Goal: Obtain resource: Obtain resource

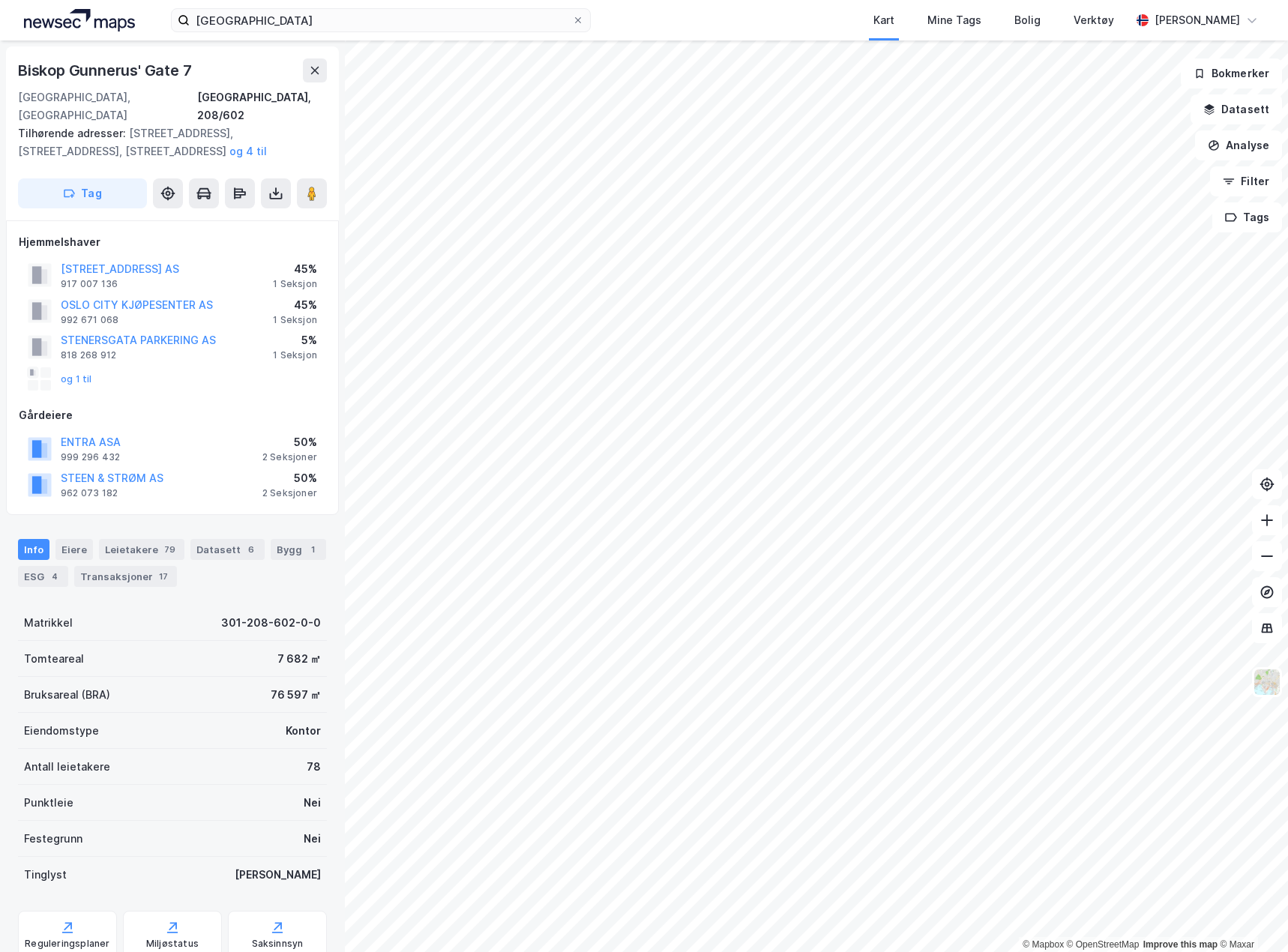
scroll to position [4, 0]
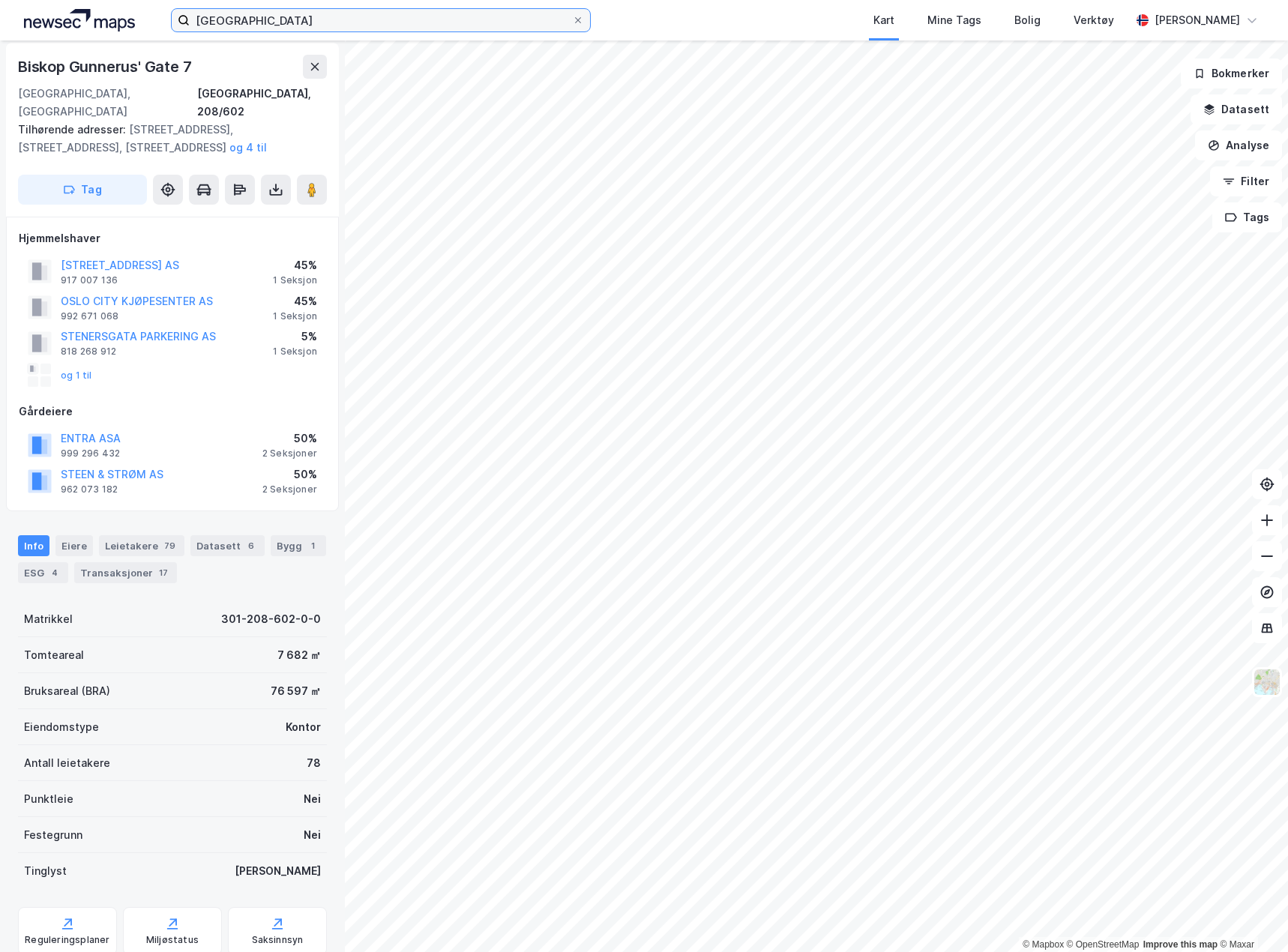
click at [433, 30] on input "[GEOGRAPHIC_DATA]" at bounding box center [381, 21] width 383 height 23
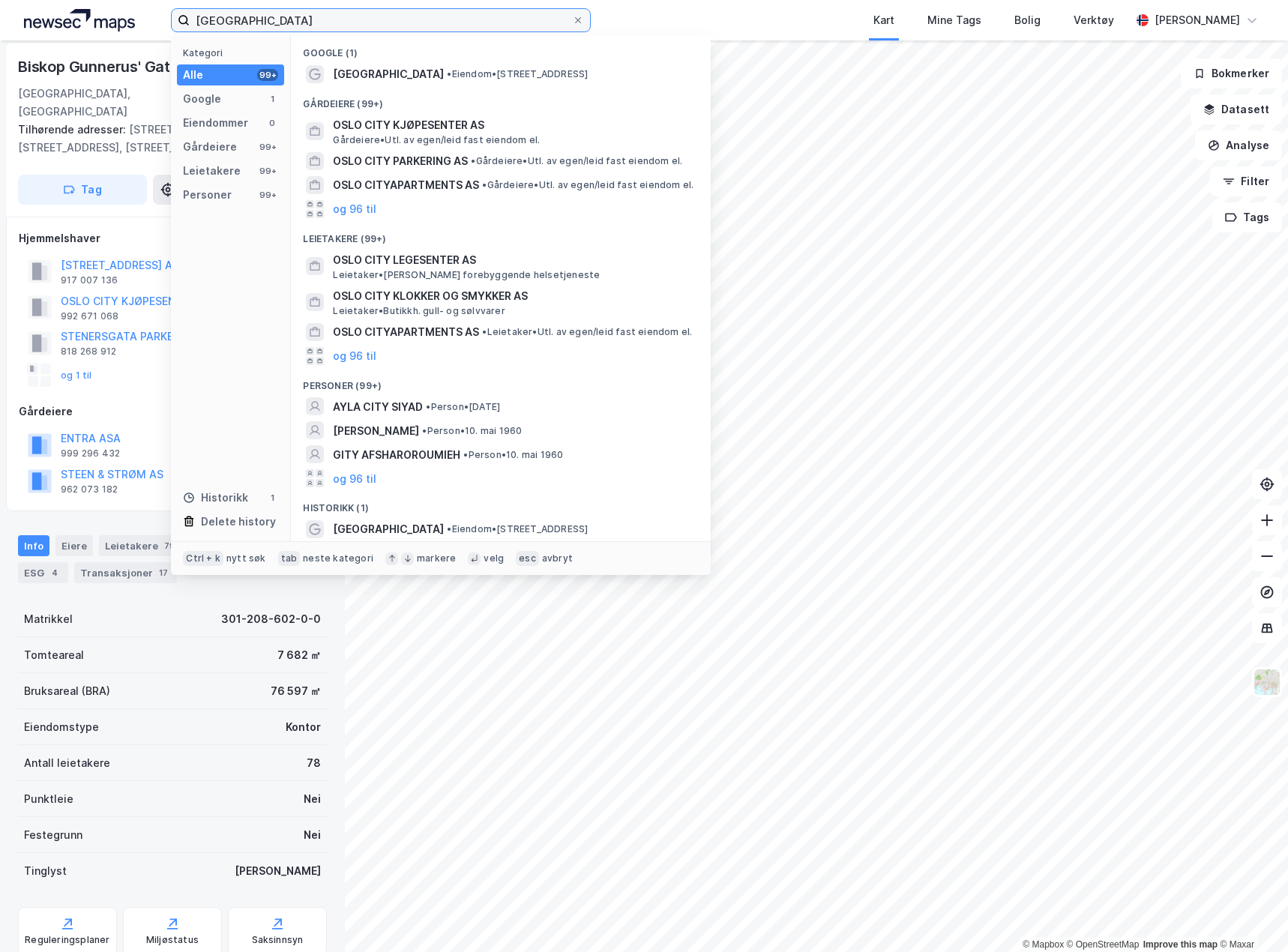
click at [433, 30] on input "[GEOGRAPHIC_DATA]" at bounding box center [381, 21] width 383 height 23
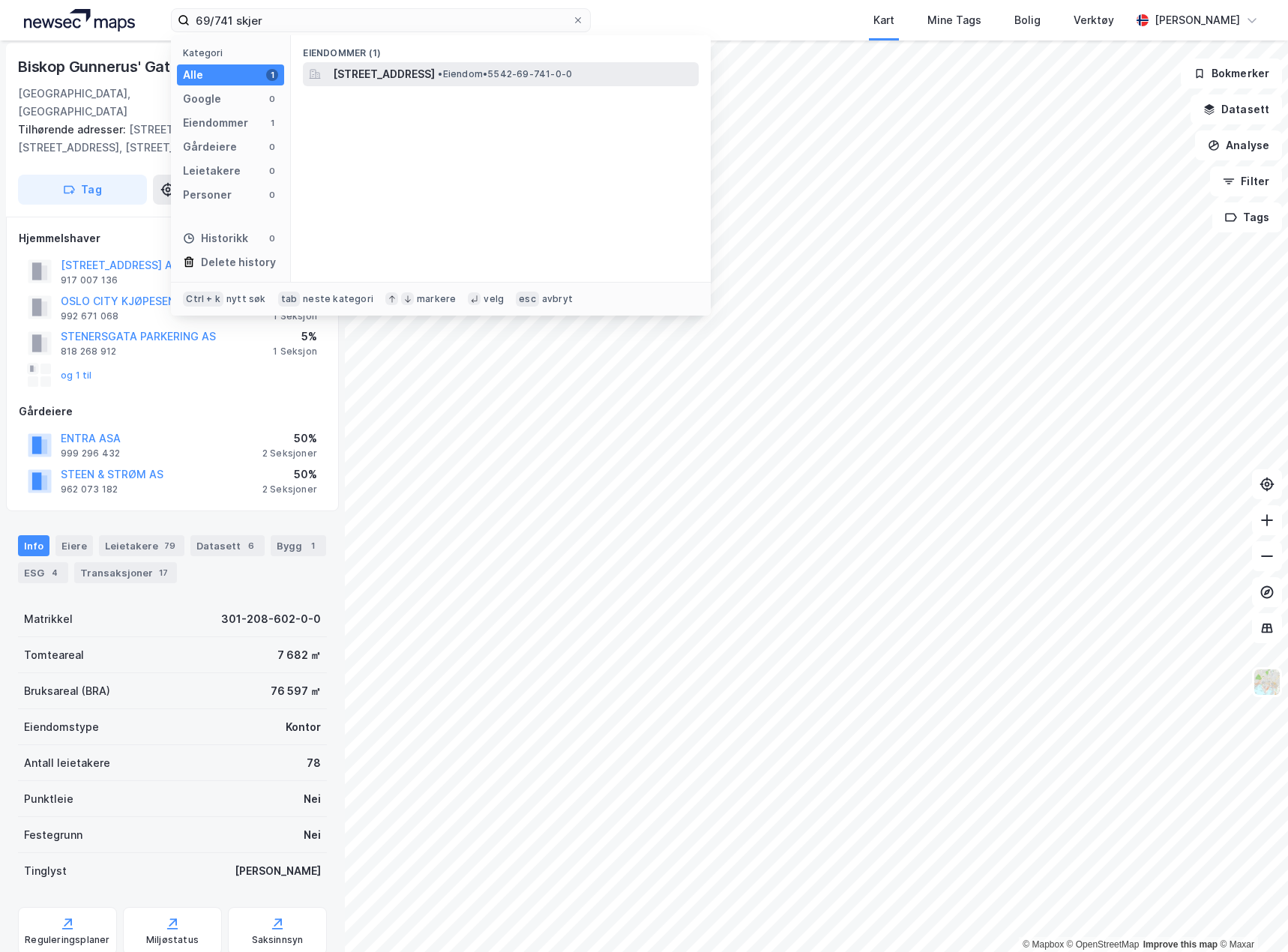
click at [434, 75] on span "[STREET_ADDRESS]" at bounding box center [384, 75] width 102 height 18
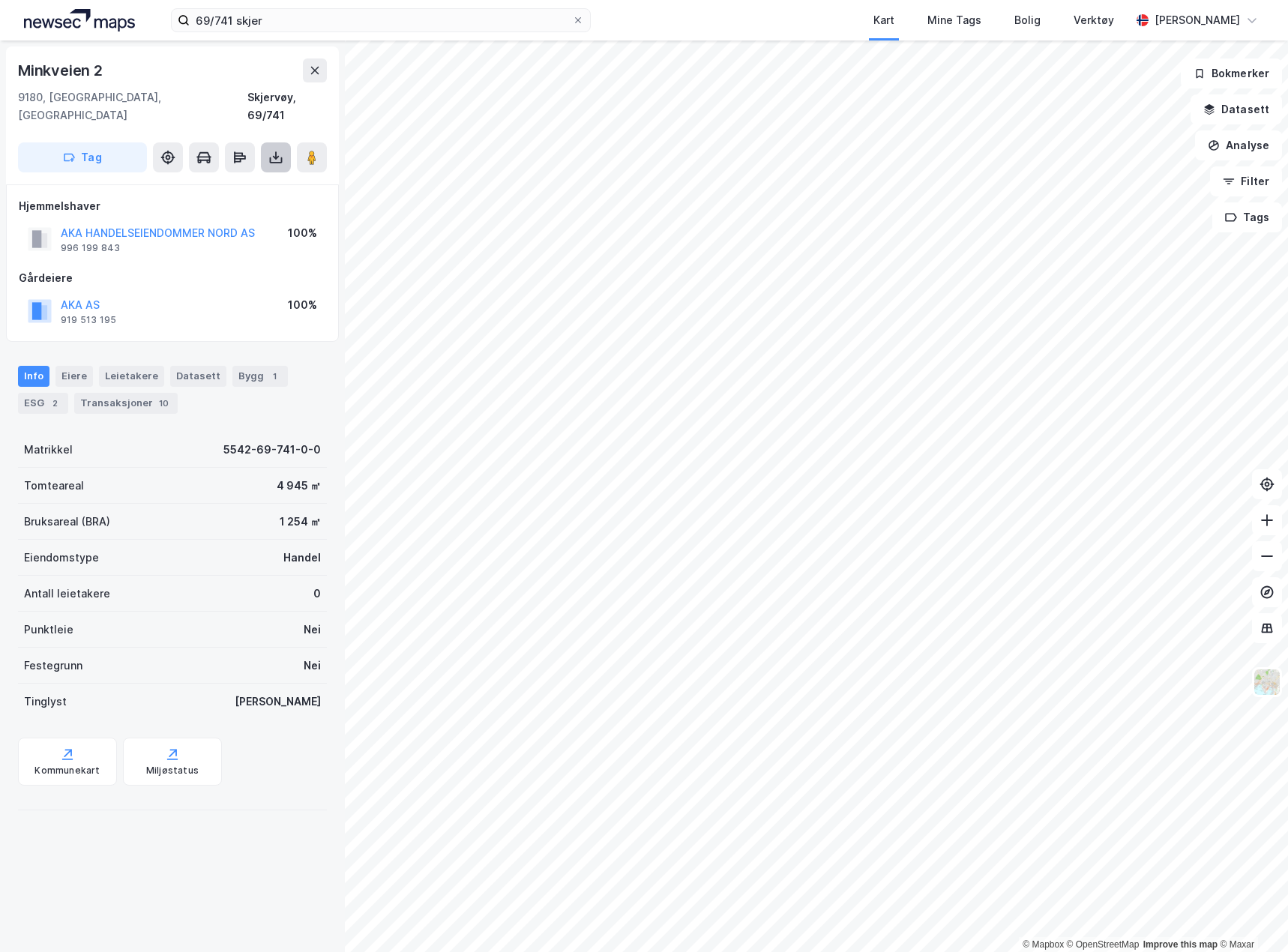
click at [278, 150] on icon at bounding box center [276, 158] width 15 height 15
click at [234, 181] on div "Last ned grunnbok" at bounding box center [202, 188] width 87 height 12
click at [200, 14] on input "69/741 skjer" at bounding box center [381, 21] width 383 height 23
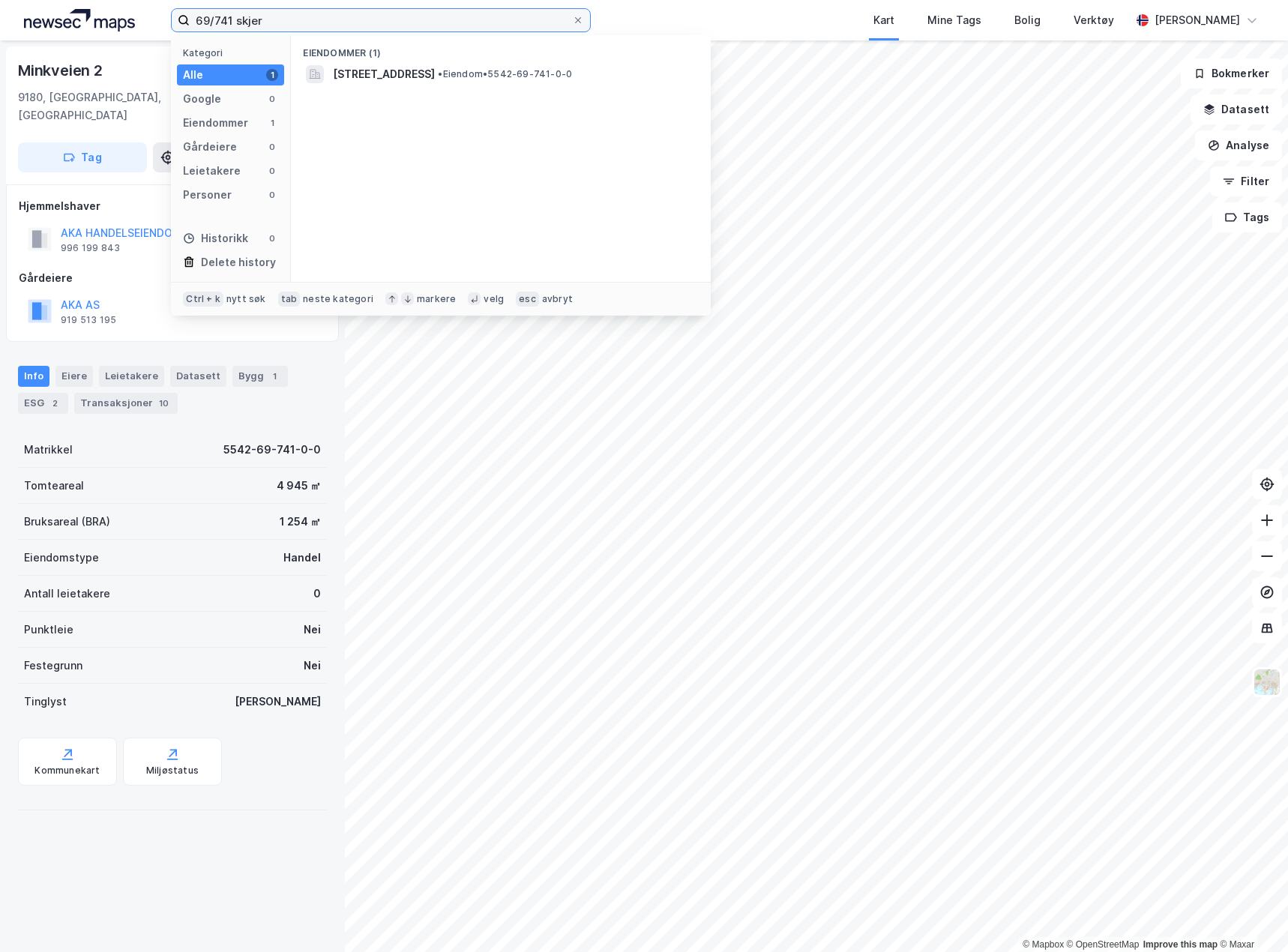
click at [200, 14] on input "69/741 skjer" at bounding box center [381, 21] width 383 height 23
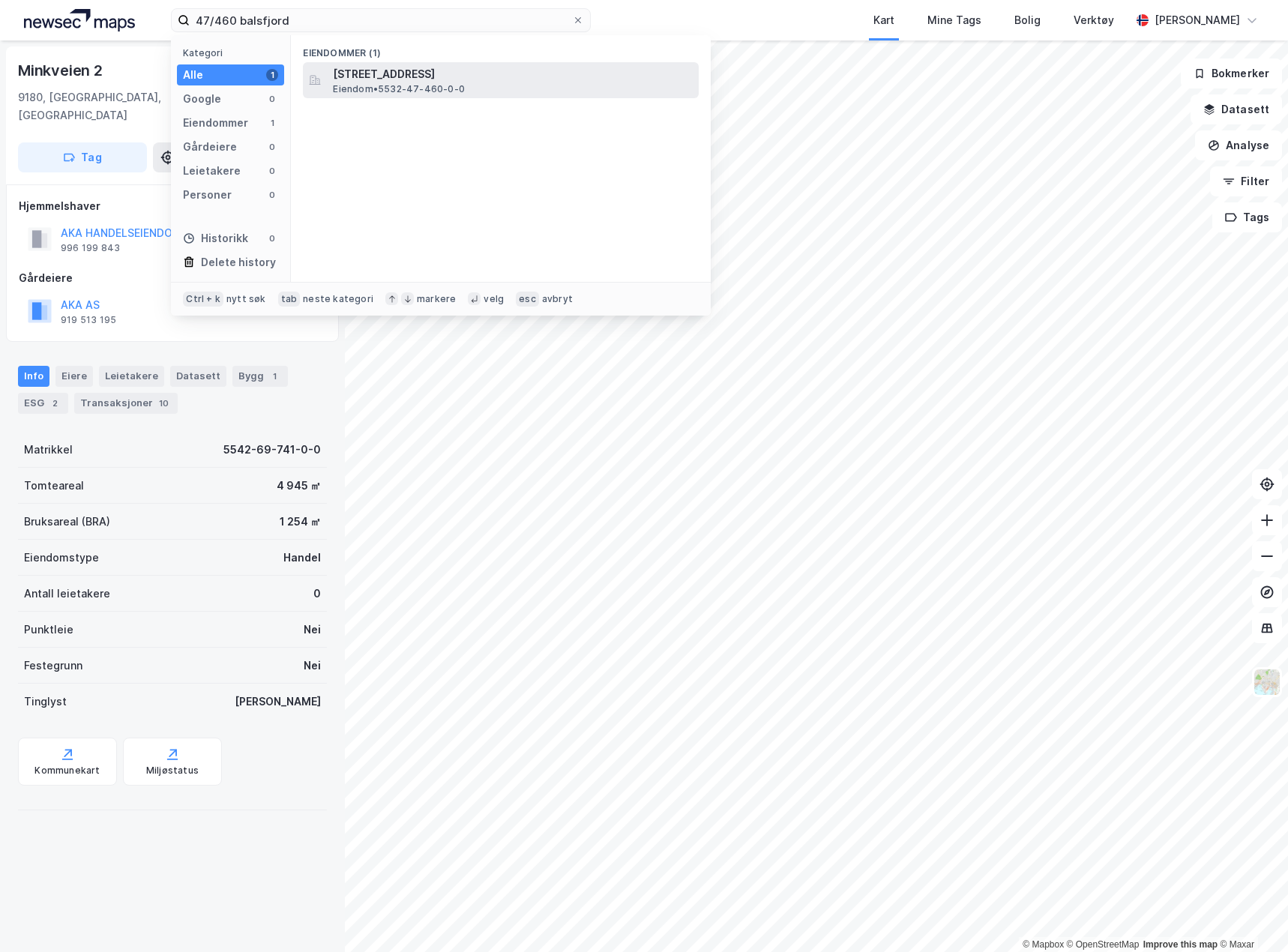
click at [409, 75] on span "[STREET_ADDRESS]" at bounding box center [513, 75] width 360 height 18
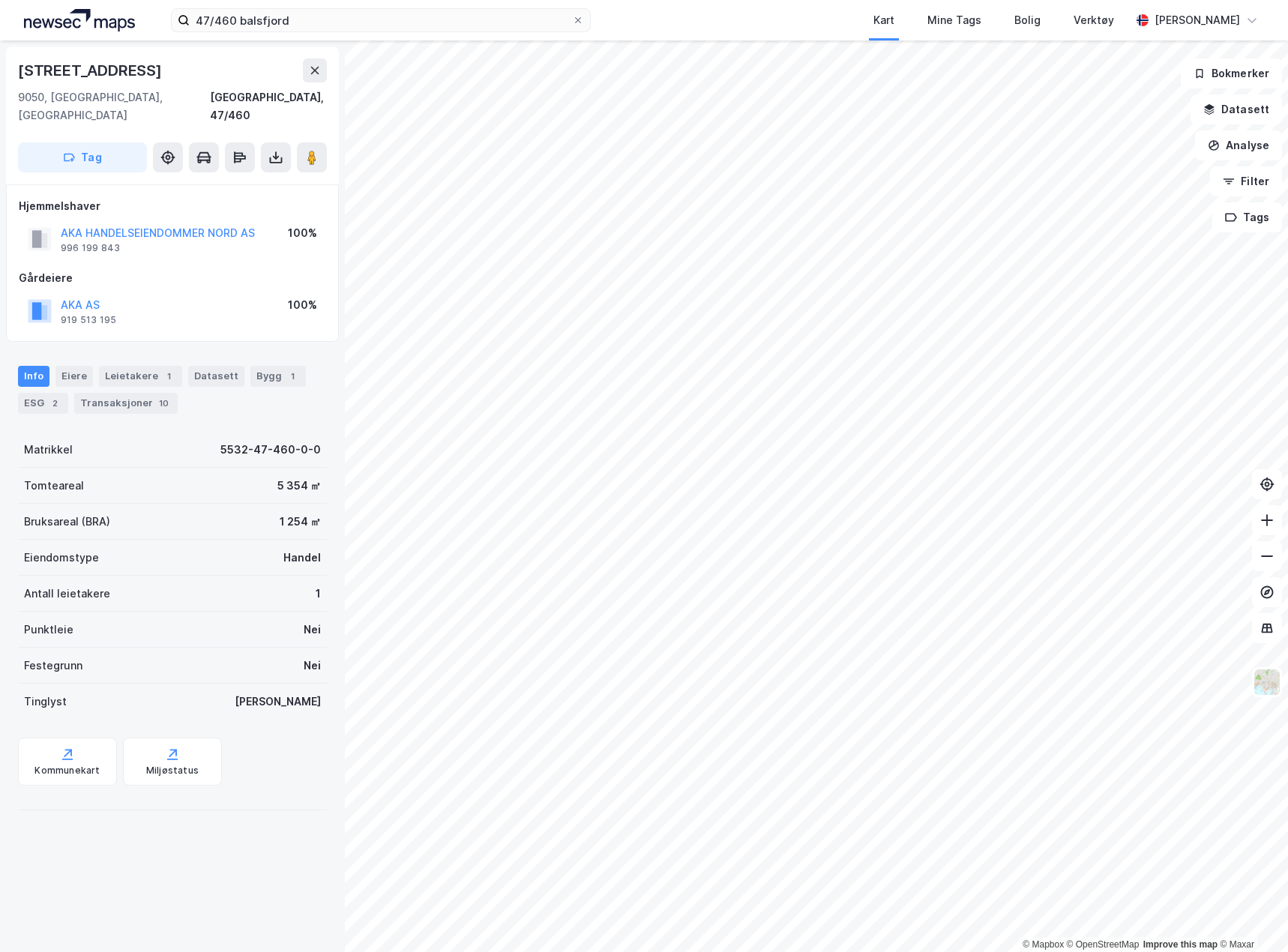
click at [113, 69] on div "[STREET_ADDRESS]" at bounding box center [91, 70] width 147 height 24
copy div "[STREET_ADDRESS]"
drag, startPoint x: 341, startPoint y: 35, endPoint x: 241, endPoint y: 28, distance: 100.2
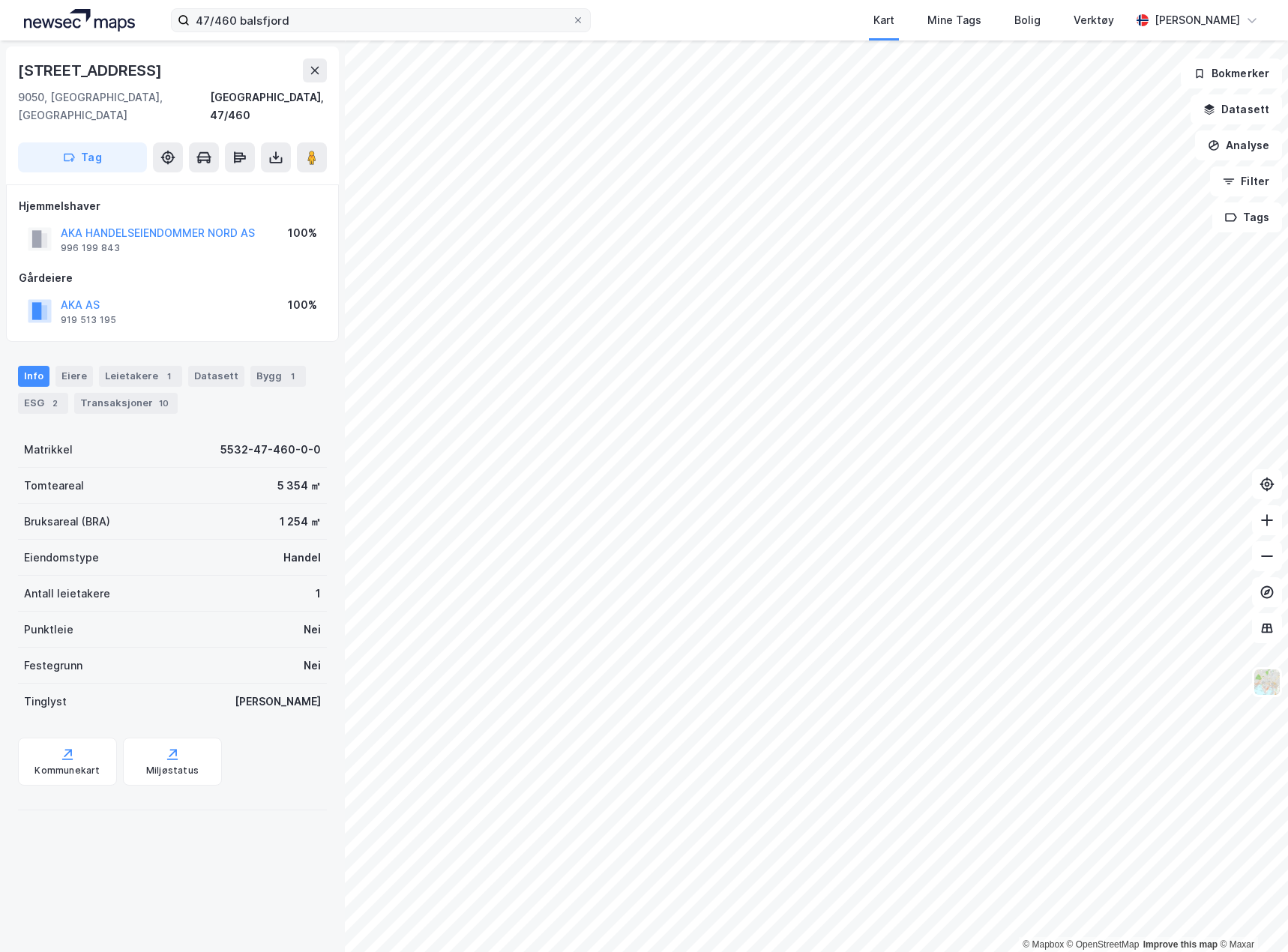
click at [239, 28] on div "47/460 balsfjord Kart Mine Tags Bolig Verktøy [PERSON_NAME]" at bounding box center [644, 20] width 1288 height 40
click at [250, 24] on input "47/460 balsfjord" at bounding box center [381, 21] width 383 height 23
click at [250, 23] on input "47/460 balsfjord" at bounding box center [381, 21] width 383 height 23
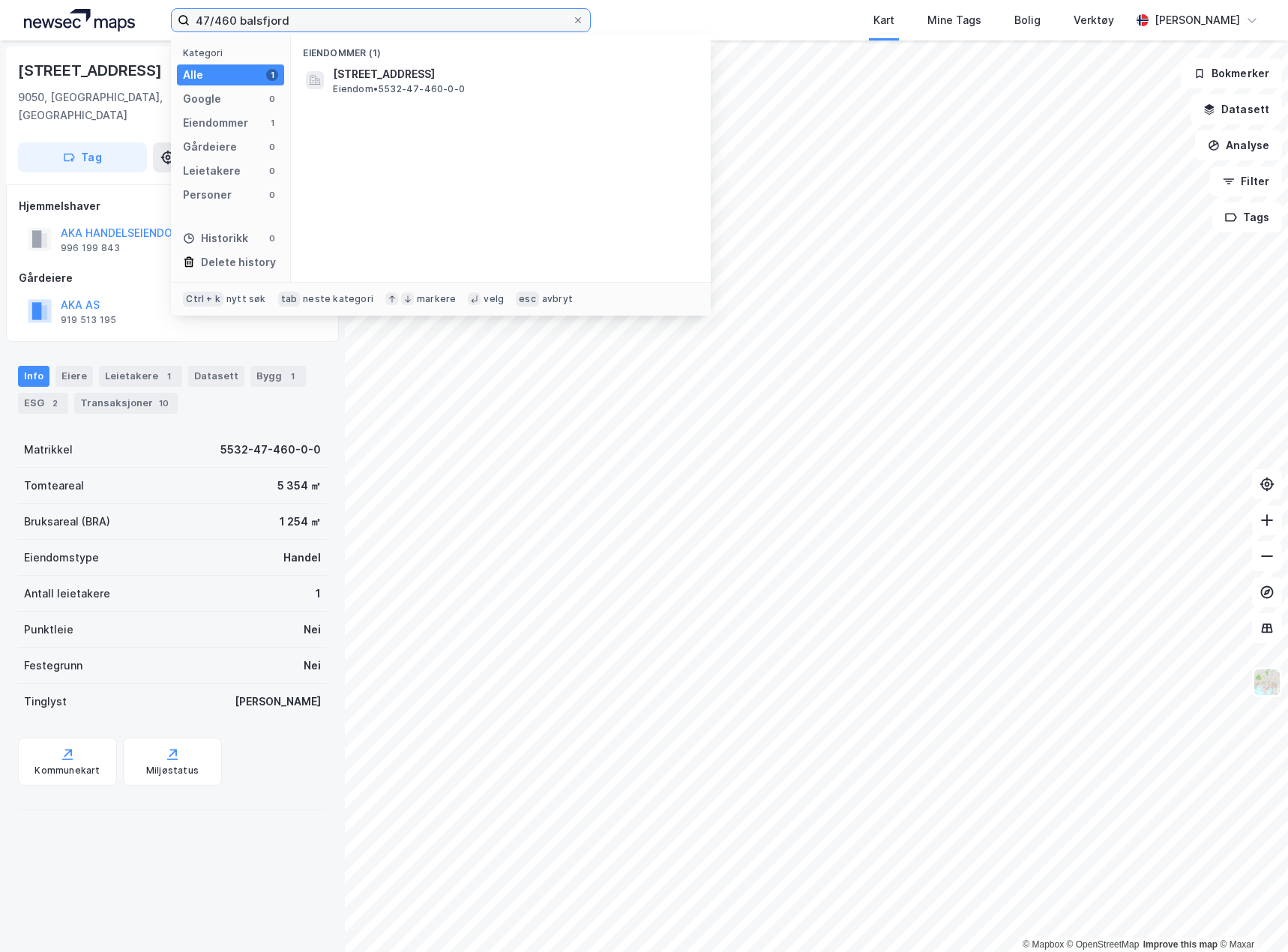
click at [250, 23] on input "47/460 balsfjord" at bounding box center [381, 21] width 383 height 23
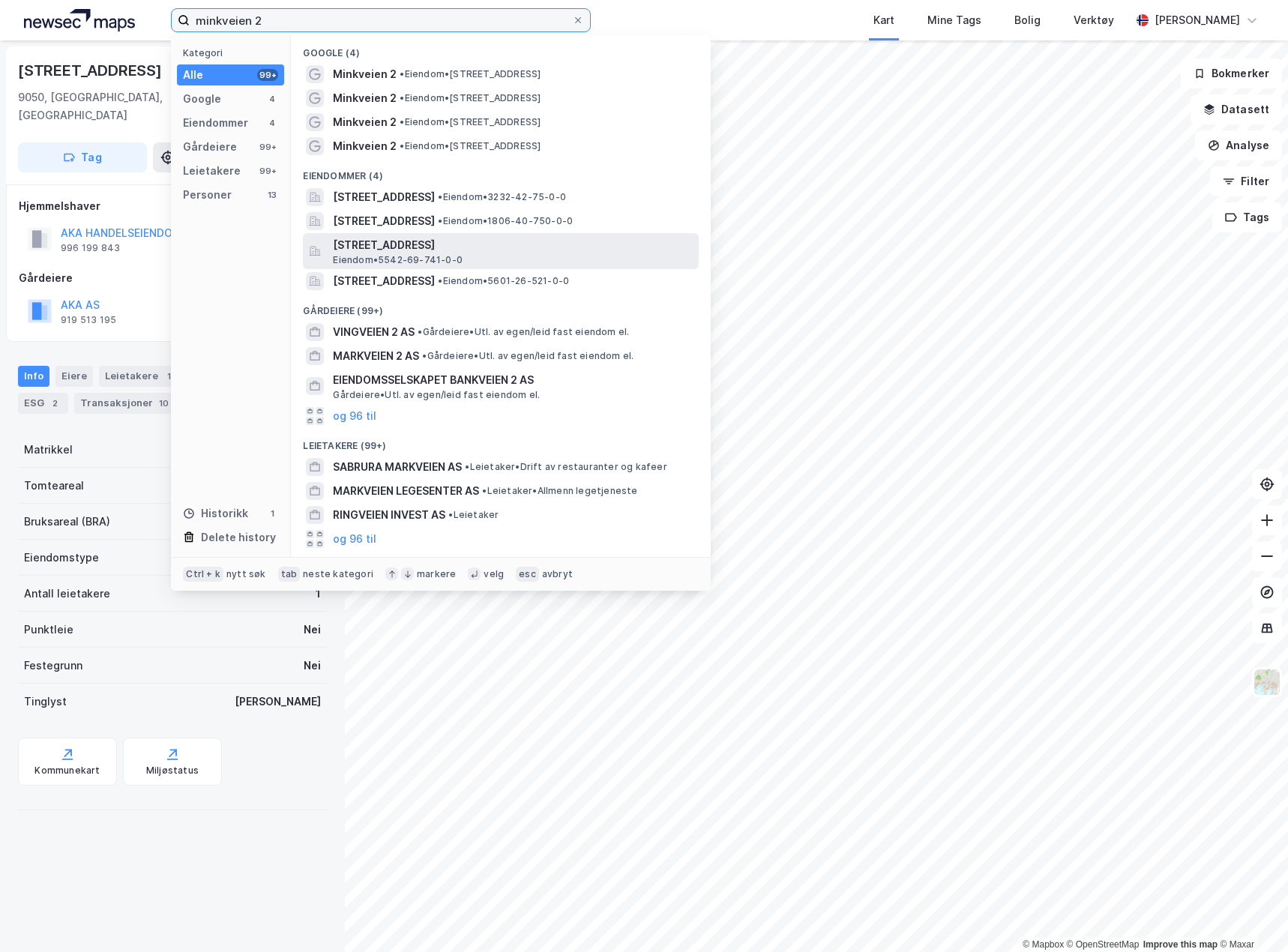
type input "minkveien 2"
click at [524, 264] on div "[STREET_ADDRESS] Eiendom • 5542-69-741-0-0" at bounding box center [514, 251] width 363 height 30
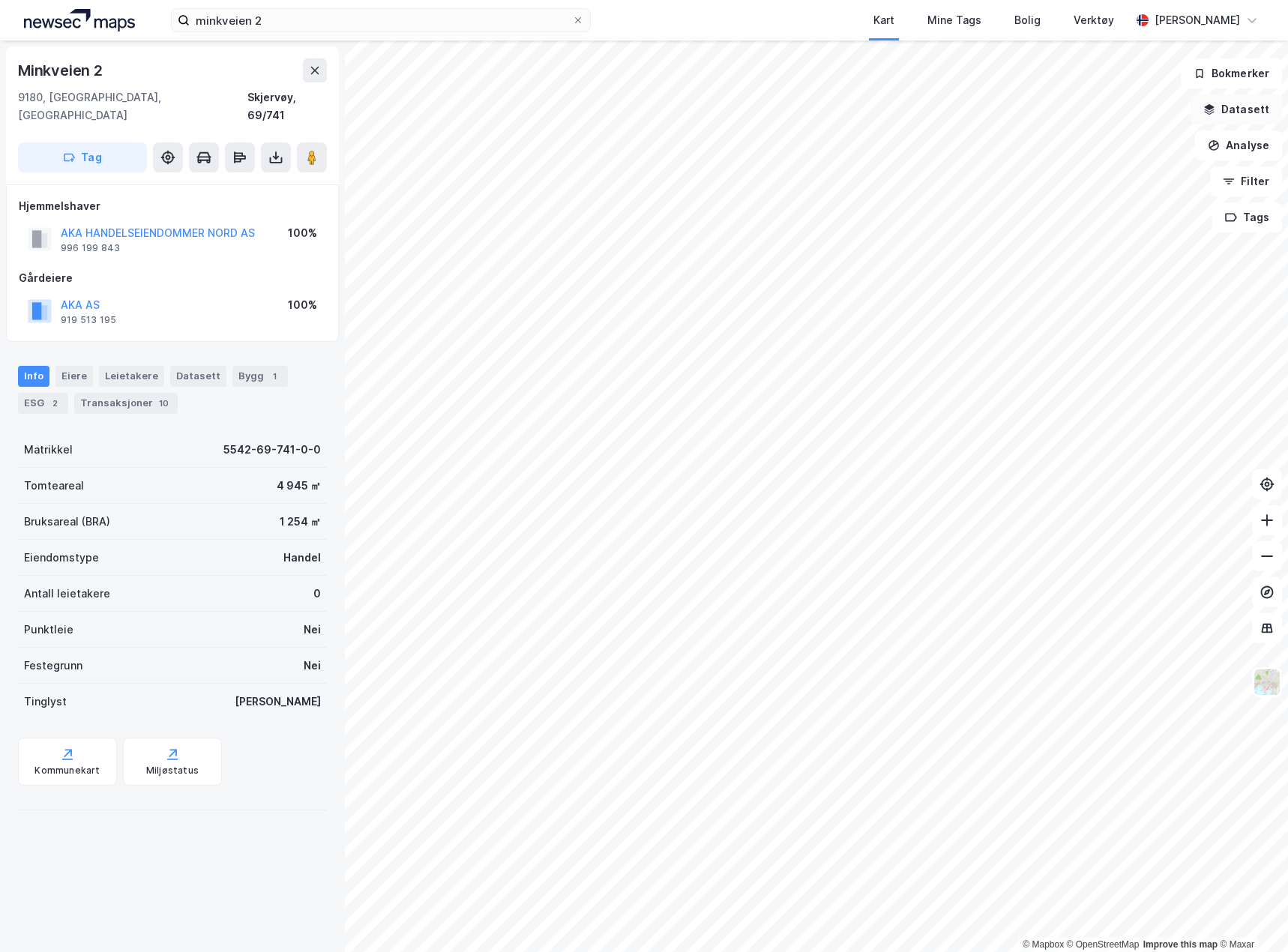
click at [1254, 112] on button "Datasett" at bounding box center [1236, 109] width 91 height 30
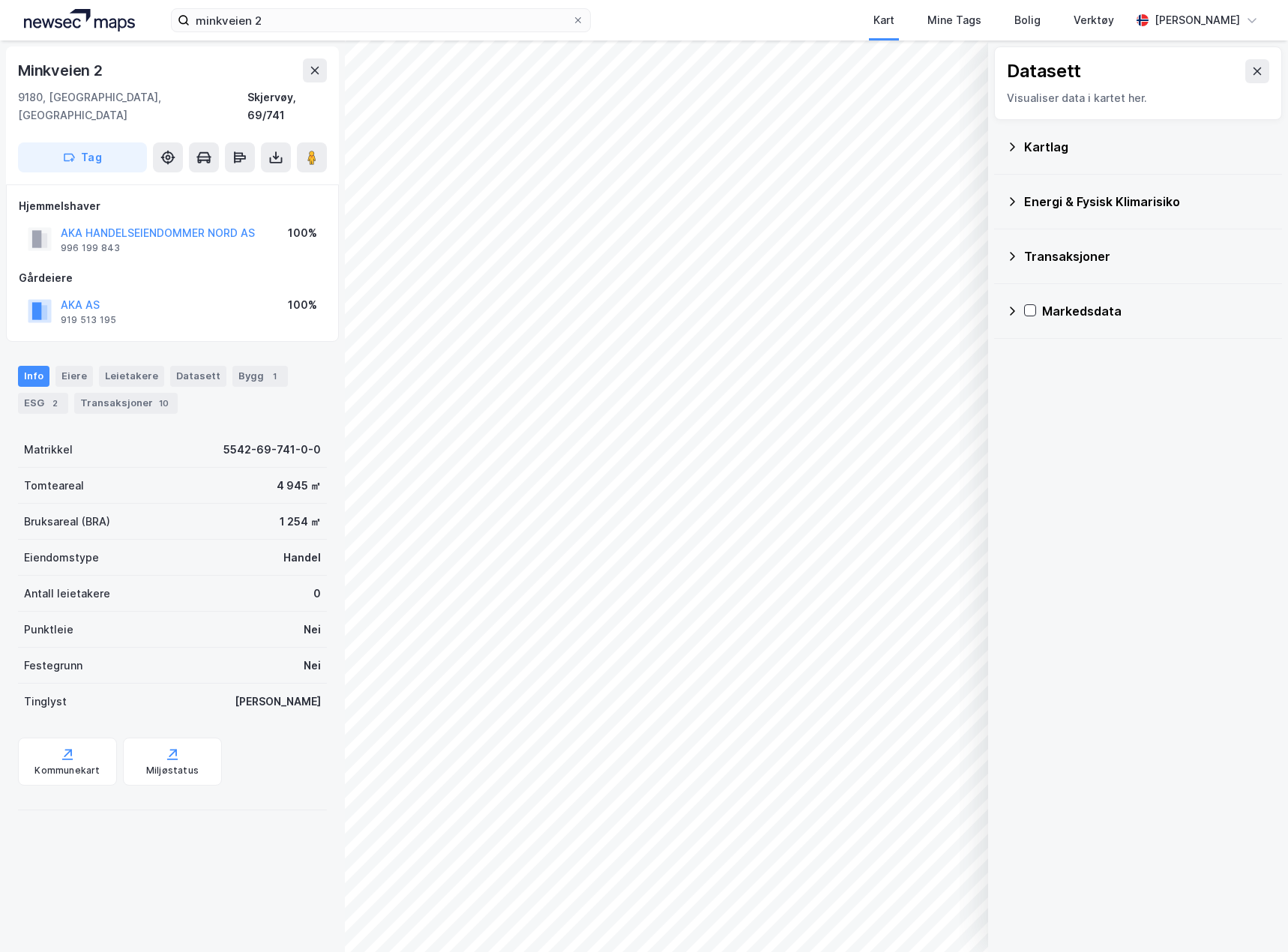
click at [1017, 146] on icon at bounding box center [1012, 147] width 12 height 12
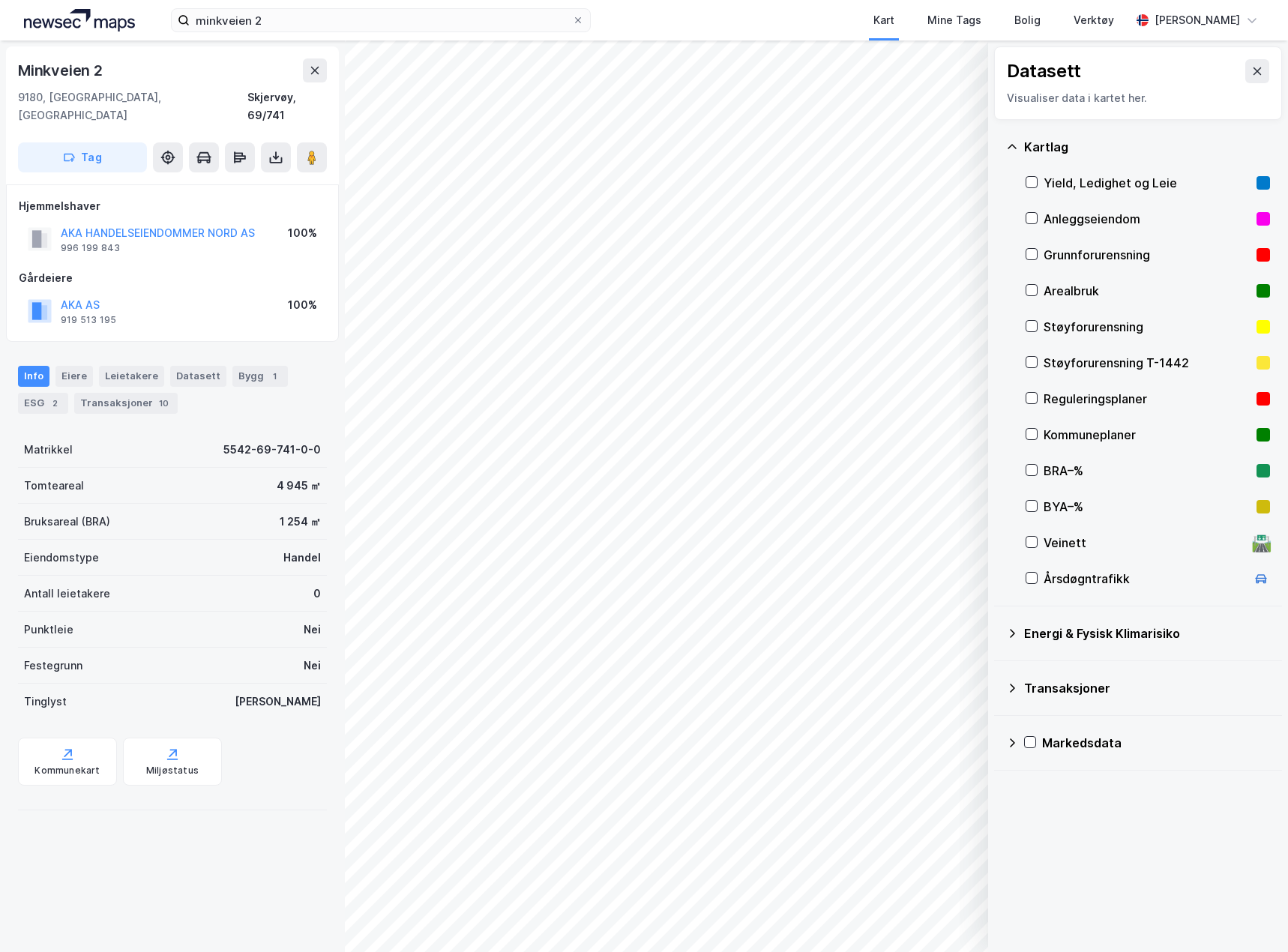
click at [1030, 245] on div "Grunnforurensning" at bounding box center [1147, 255] width 245 height 36
click at [1034, 254] on icon at bounding box center [1031, 255] width 11 height 11
click at [319, 37] on div "minkveien 2 Kart Mine Tags Bolig Verktøy [PERSON_NAME]" at bounding box center [644, 20] width 1288 height 40
click at [319, 34] on div "minkveien 2 Kart Mine Tags Bolig Verktøy [PERSON_NAME]" at bounding box center [644, 20] width 1288 height 40
click at [319, 30] on input "minkveien 2" at bounding box center [381, 21] width 383 height 23
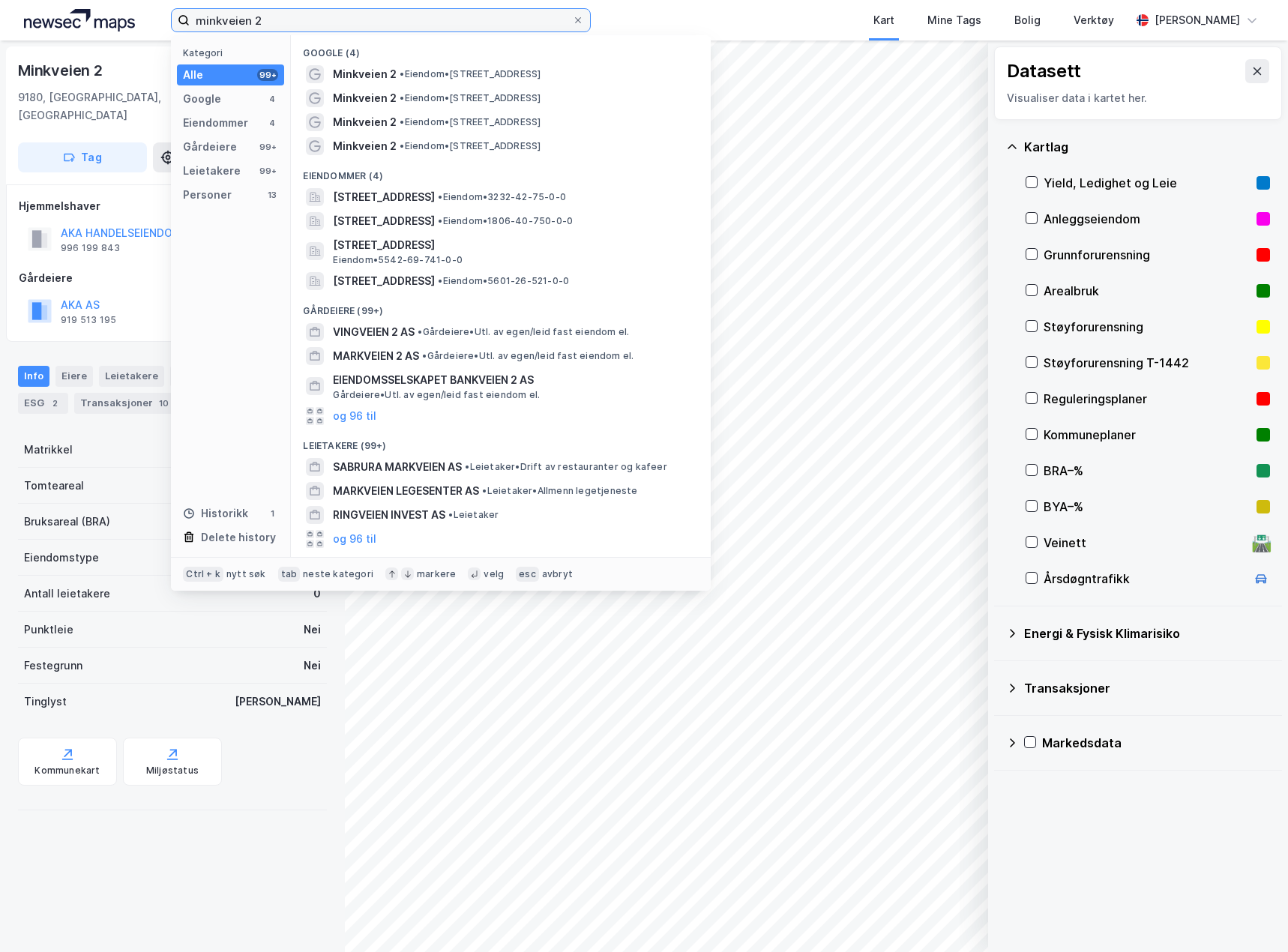
click at [319, 30] on input "minkveien 2" at bounding box center [381, 21] width 383 height 23
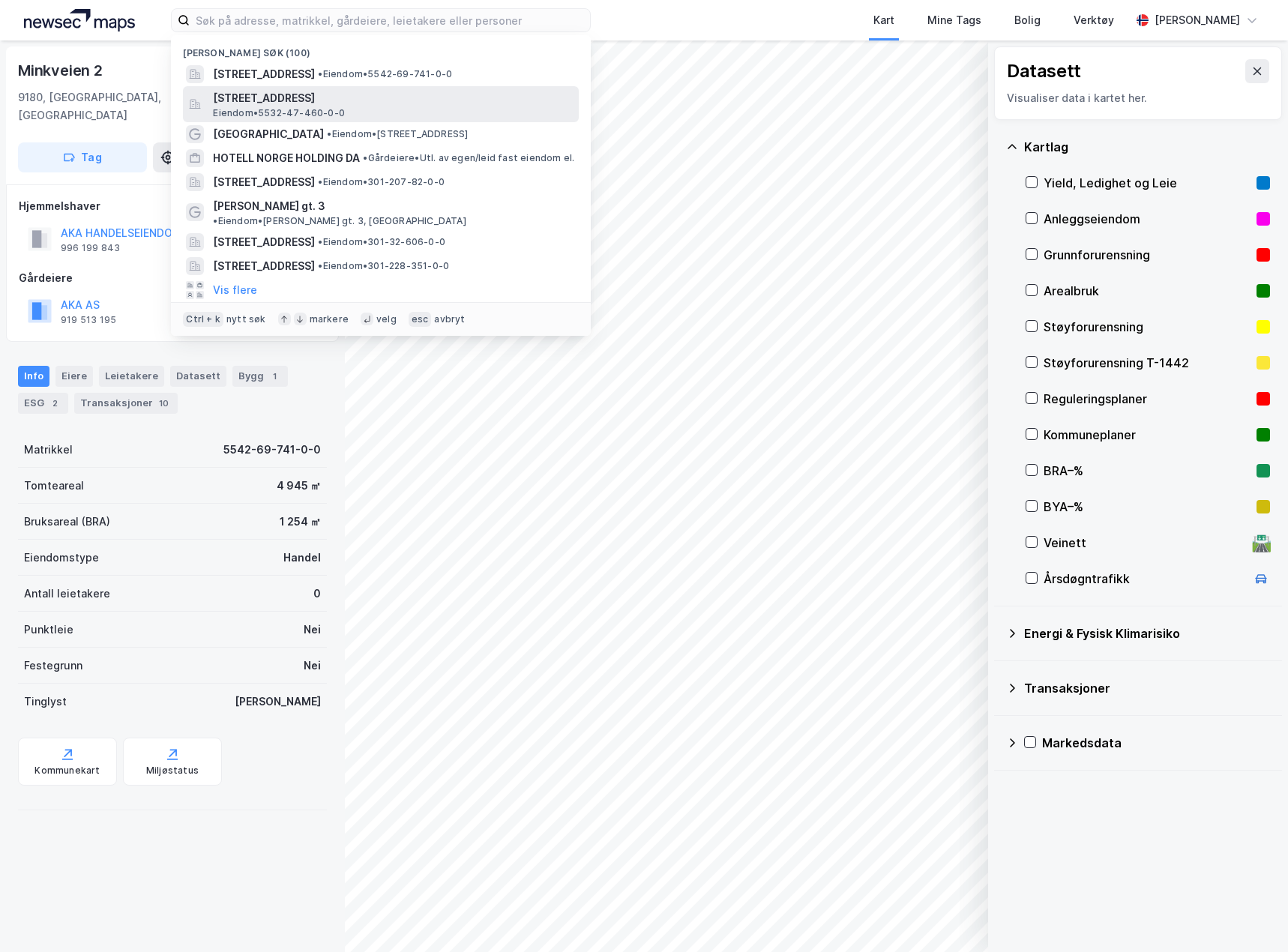
click at [292, 102] on span "[STREET_ADDRESS]" at bounding box center [392, 98] width 360 height 18
